Goal: Browse casually

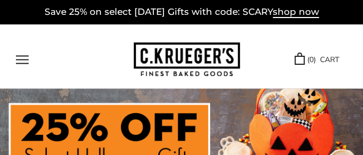
scroll to position [19, 0]
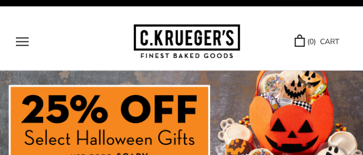
click at [250, 92] on img at bounding box center [181, 138] width 363 height 136
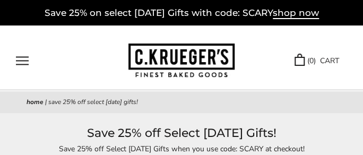
click at [189, 57] on img at bounding box center [181, 60] width 106 height 34
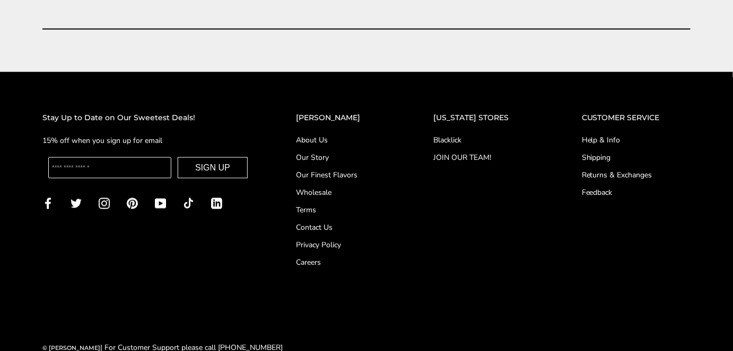
scroll to position [4376, 0]
